Goal: Task Accomplishment & Management: Use online tool/utility

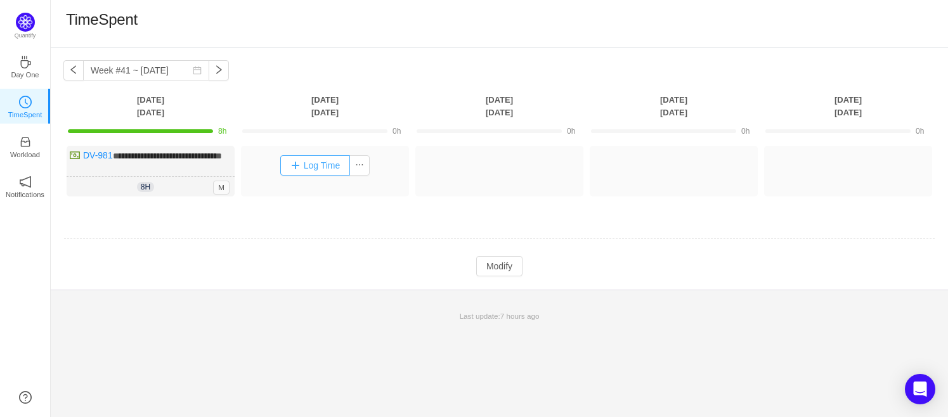
click at [305, 164] on button "Log Time" at bounding box center [315, 165] width 70 height 20
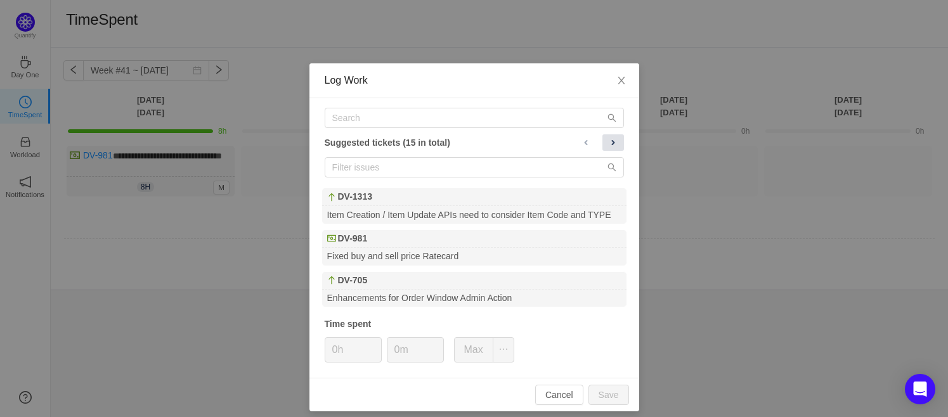
click at [608, 144] on span at bounding box center [613, 143] width 10 height 10
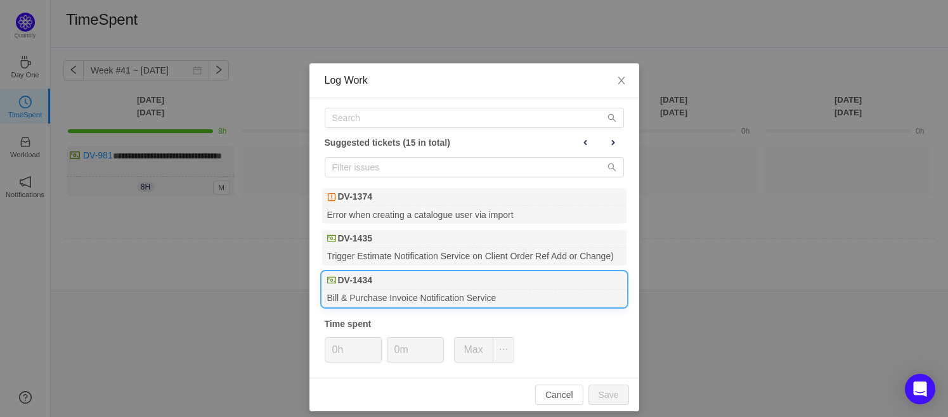
click at [378, 287] on div "DV-1434" at bounding box center [474, 281] width 304 height 18
click at [605, 392] on button "Save" at bounding box center [608, 395] width 41 height 20
type input "0h"
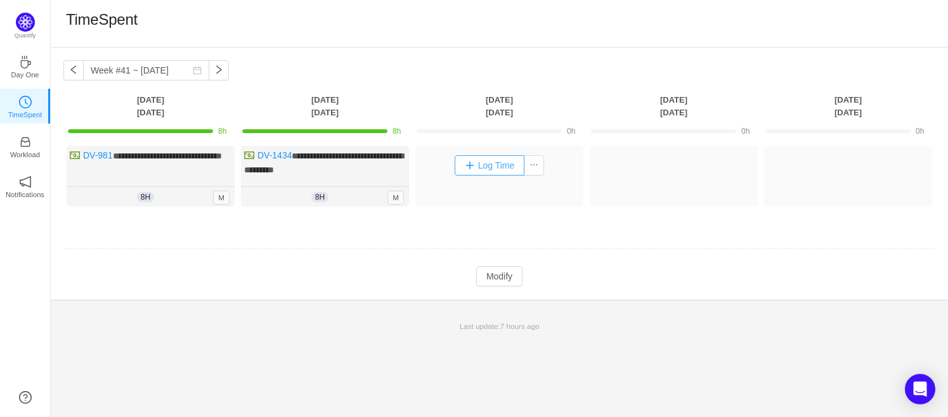
click at [494, 169] on button "Log Time" at bounding box center [489, 165] width 70 height 20
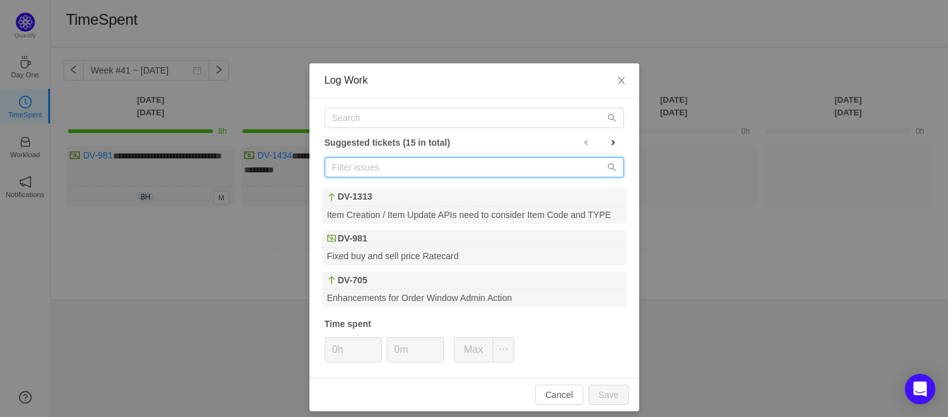
click at [493, 172] on input "text" at bounding box center [474, 167] width 299 height 20
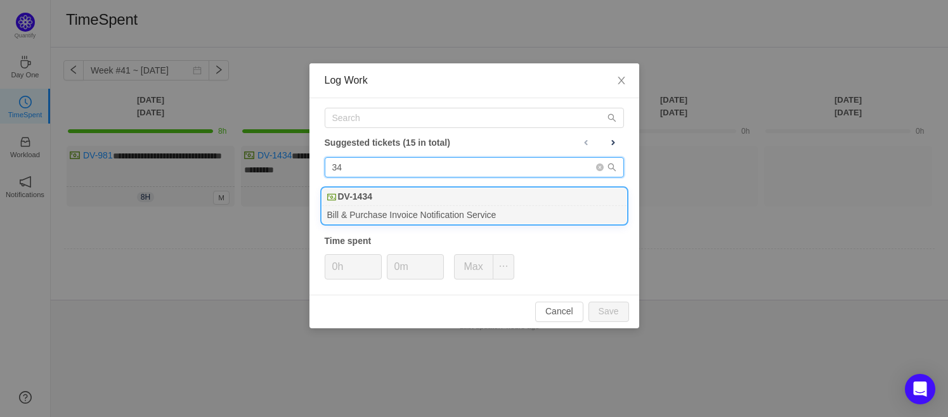
type input "34"
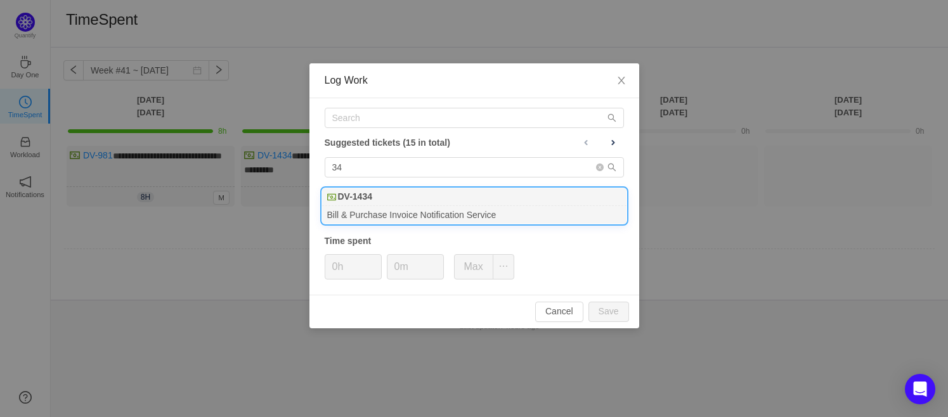
click at [430, 203] on div "DV-1434" at bounding box center [474, 197] width 304 height 18
type input "8h"
click at [614, 311] on button "Save" at bounding box center [608, 312] width 41 height 20
type input "0h"
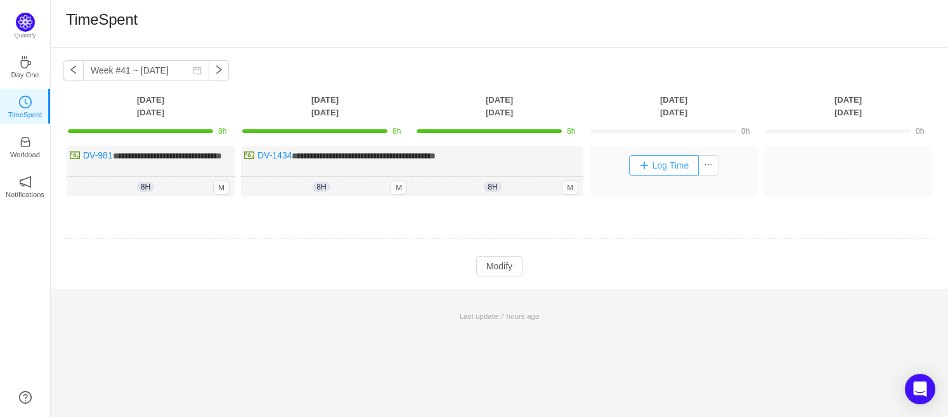
click at [659, 165] on button "Log Time" at bounding box center [664, 165] width 70 height 20
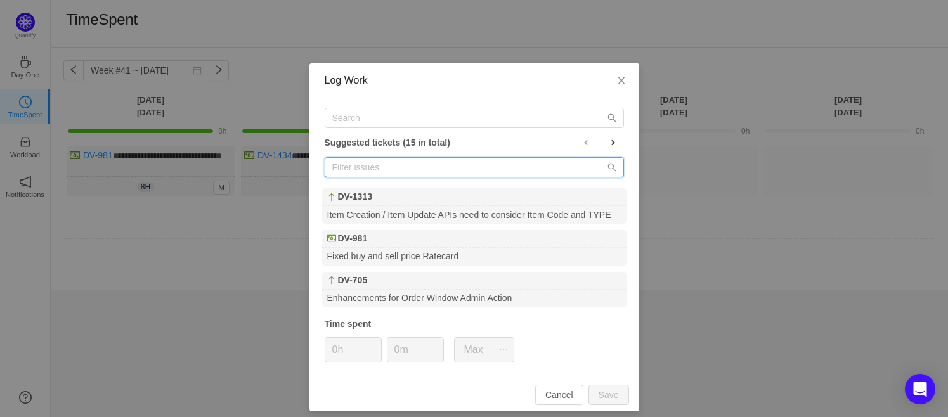
click at [379, 164] on input "text" at bounding box center [474, 167] width 299 height 20
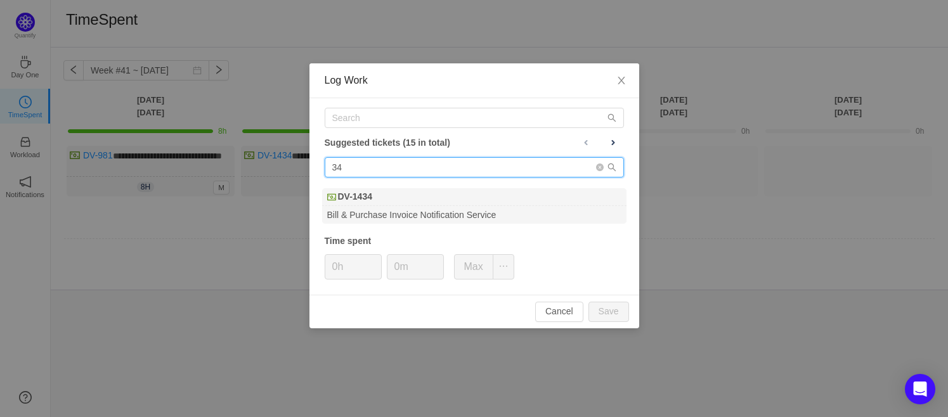
type input "34"
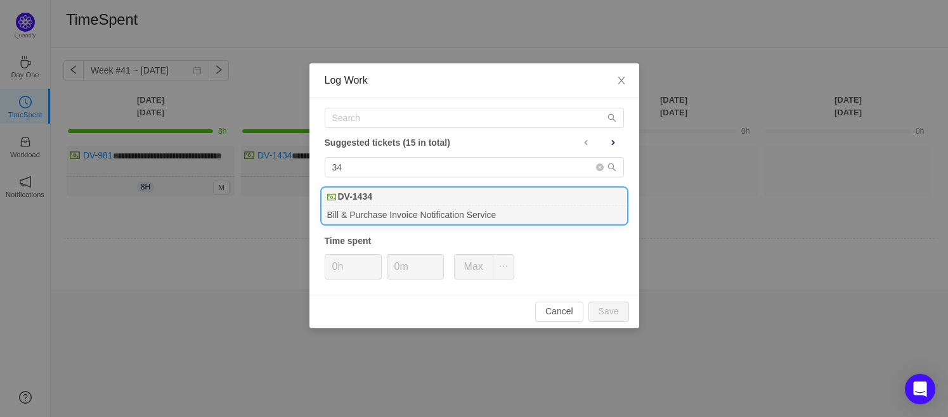
click at [349, 200] on b "DV-1434" at bounding box center [355, 196] width 34 height 13
type input "8h"
click at [610, 306] on button "Save" at bounding box center [608, 312] width 41 height 20
type input "0h"
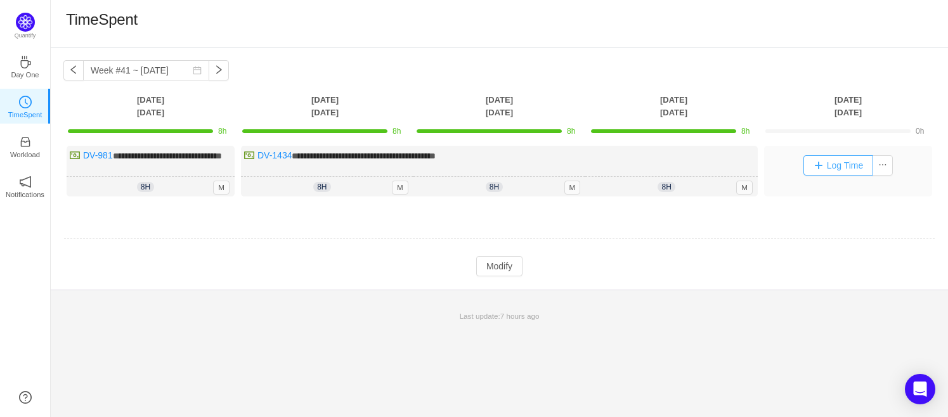
click at [829, 164] on button "Log Time" at bounding box center [838, 165] width 70 height 20
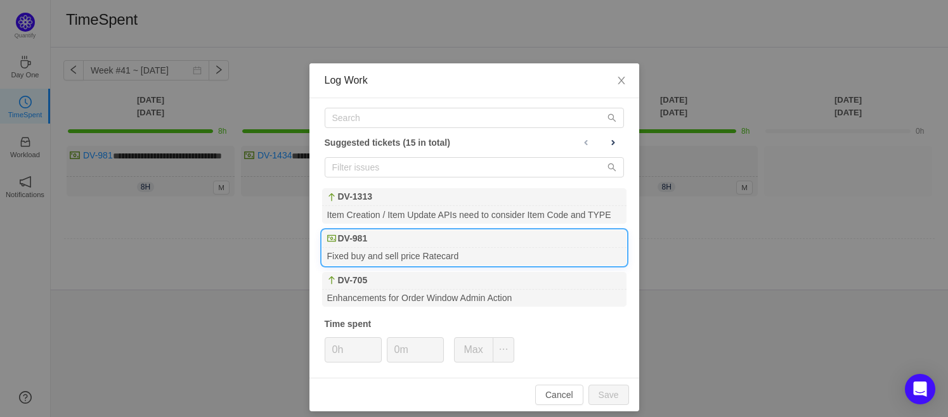
click at [458, 252] on div "Fixed buy and sell price Ratecard" at bounding box center [474, 256] width 304 height 17
click at [608, 392] on button "Save" at bounding box center [608, 395] width 41 height 20
type input "0h"
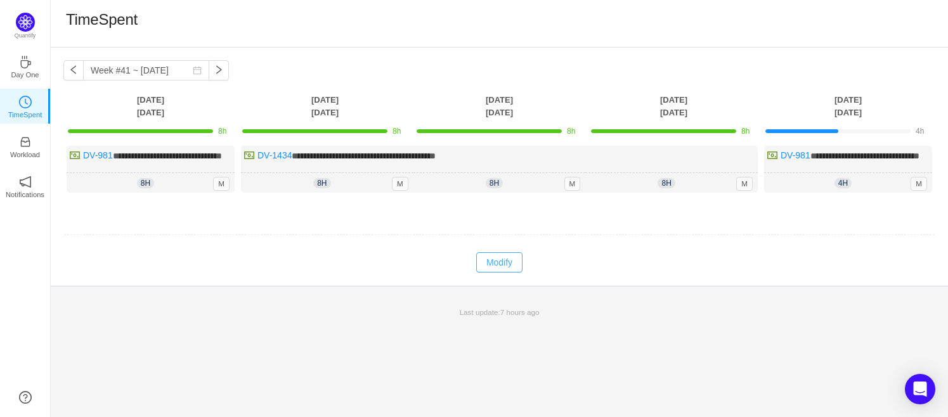
click at [501, 273] on button "Modify" at bounding box center [499, 262] width 46 height 20
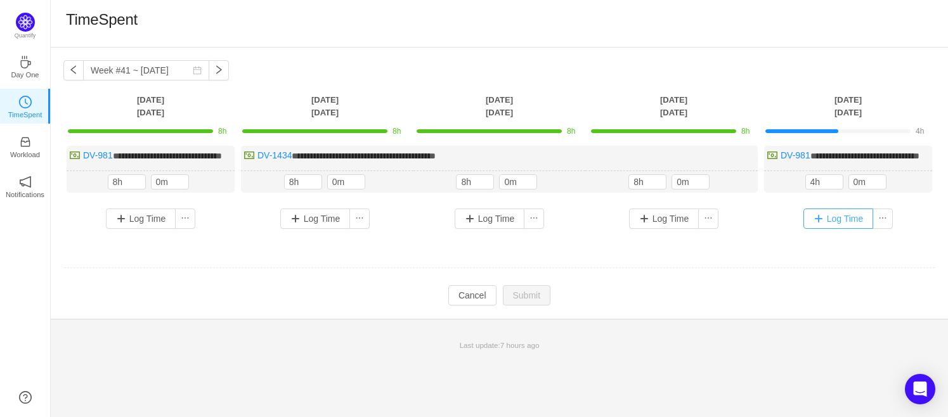
click at [843, 229] on button "Log Time" at bounding box center [838, 219] width 70 height 20
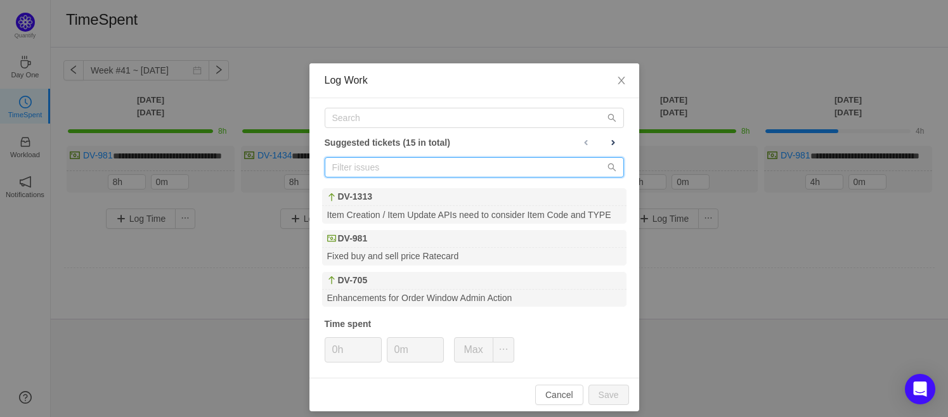
click at [382, 172] on input "text" at bounding box center [474, 167] width 299 height 20
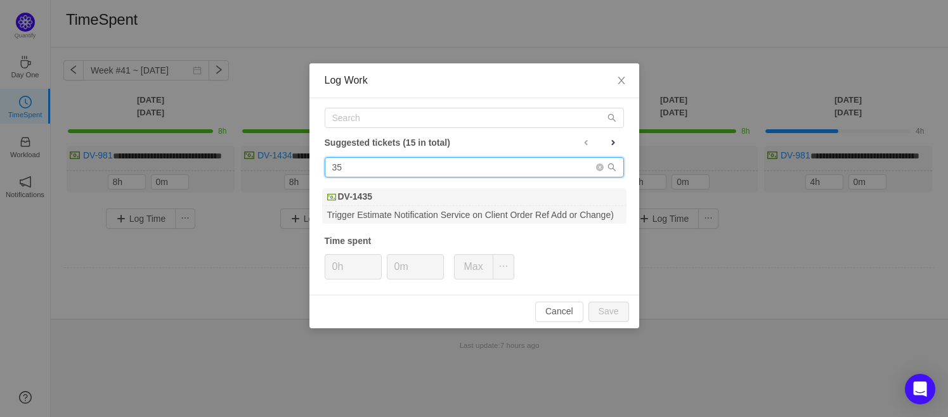
type input "35"
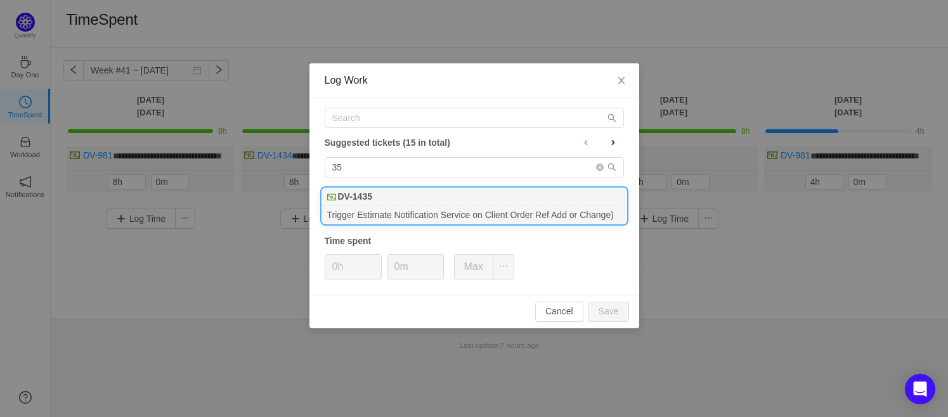
click at [343, 197] on b "DV-1435" at bounding box center [355, 196] width 34 height 13
type input "4h"
click at [610, 304] on button "Save" at bounding box center [608, 312] width 41 height 20
type input "0h"
